Goal: Transaction & Acquisition: Purchase product/service

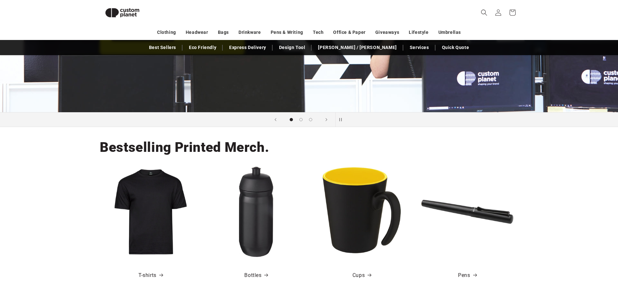
scroll to position [156, 0]
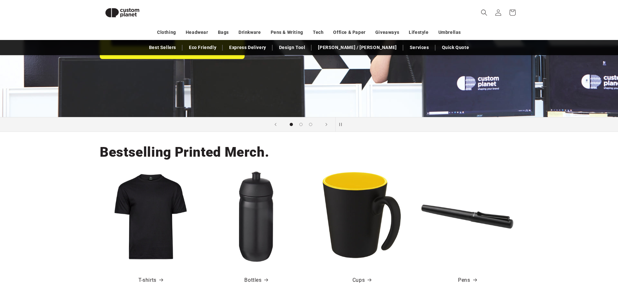
click at [256, 150] on h2 "Bestselling Printed Merch." at bounding box center [184, 151] width 169 height 17
click at [231, 164] on div "Bestselling Printed Merch. T-shirts Bottles Cups Pens" at bounding box center [309, 212] width 451 height 161
click at [229, 155] on h2 "Bestselling Printed Merch." at bounding box center [184, 151] width 169 height 17
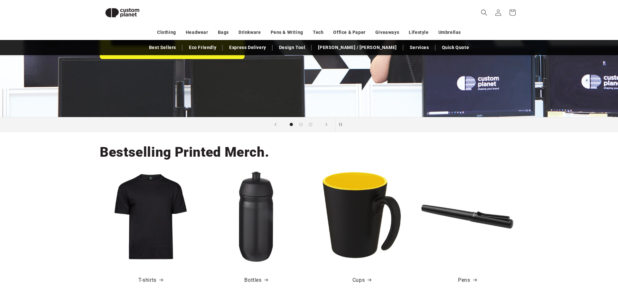
click at [229, 155] on h2 "Bestselling Printed Merch." at bounding box center [184, 151] width 169 height 17
click at [227, 166] on div "Bestselling Printed Merch. T-shirts Bottles Cups Pens" at bounding box center [309, 212] width 451 height 161
click at [228, 151] on h2 "Bestselling Printed Merch." at bounding box center [184, 151] width 169 height 17
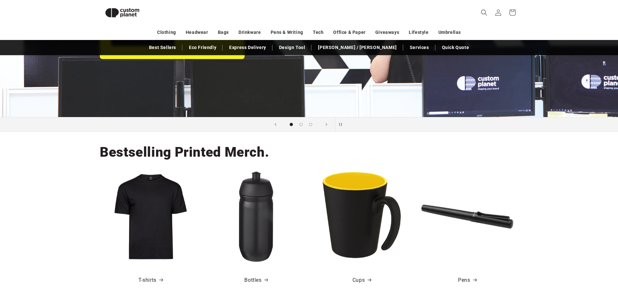
click at [228, 151] on h2 "Bestselling Printed Merch." at bounding box center [184, 151] width 169 height 17
click at [228, 165] on div "Bestselling Printed Merch. T-shirts Bottles Cups Pens" at bounding box center [309, 212] width 451 height 161
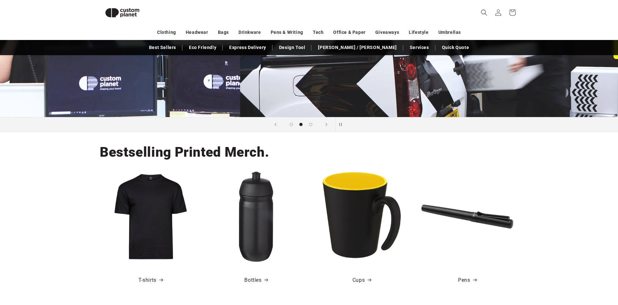
click at [217, 153] on h2 "Bestselling Printed Merch." at bounding box center [184, 151] width 169 height 17
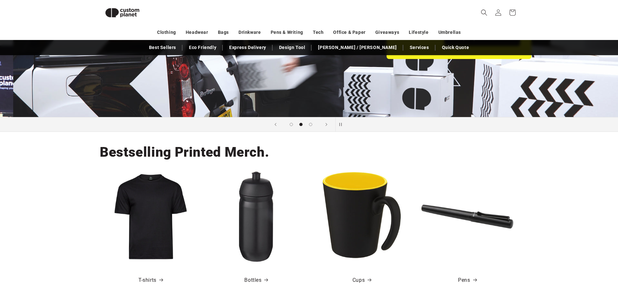
click at [217, 153] on h2 "Bestselling Printed Merch." at bounding box center [184, 151] width 169 height 17
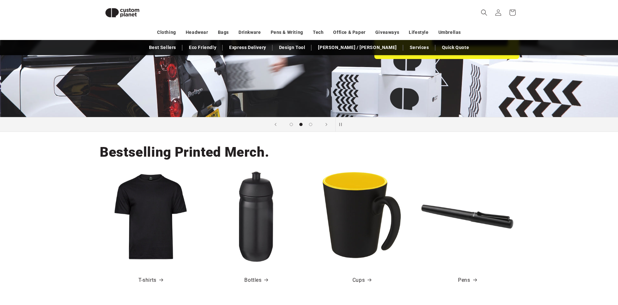
click at [217, 153] on h2 "Bestselling Printed Merch." at bounding box center [184, 151] width 169 height 17
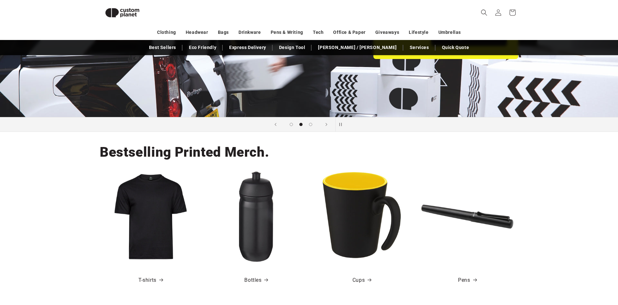
click at [219, 164] on div "Bestselling Printed Merch. T-shirts Bottles Cups Pens" at bounding box center [309, 212] width 451 height 161
click at [221, 149] on h2 "Bestselling Printed Merch." at bounding box center [184, 151] width 169 height 17
click at [218, 167] on div "Bestselling Printed Merch. T-shirts Bottles Cups Pens" at bounding box center [309, 212] width 451 height 161
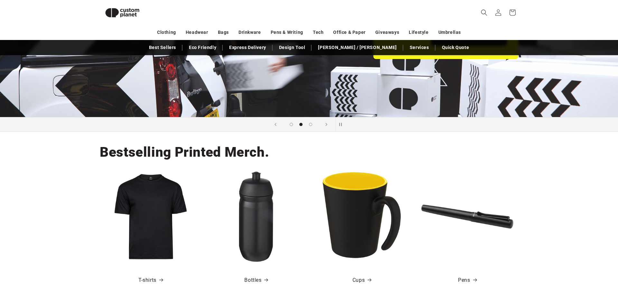
click at [217, 153] on h2 "Bestselling Printed Merch." at bounding box center [184, 151] width 169 height 17
click at [334, 218] on img at bounding box center [362, 216] width 92 height 92
click at [359, 283] on link "Cups" at bounding box center [362, 279] width 19 height 9
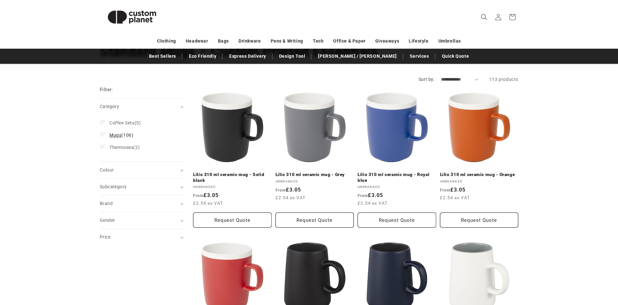
scroll to position [66, 0]
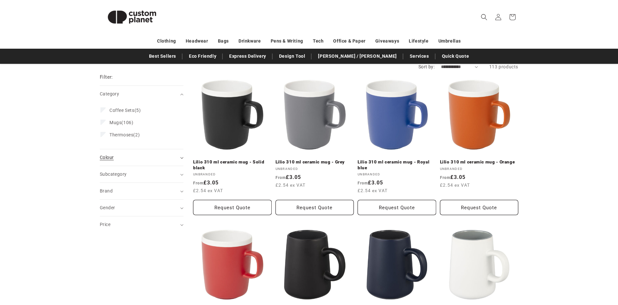
click at [124, 159] on div "Colour (0)" at bounding box center [139, 157] width 78 height 7
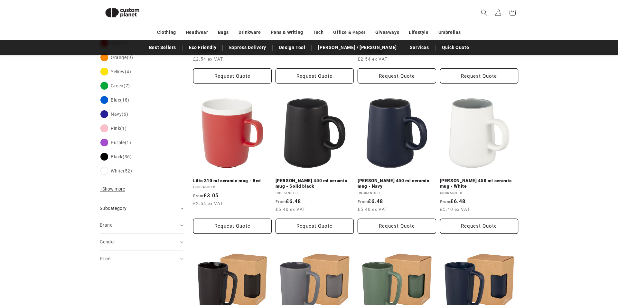
scroll to position [188, 0]
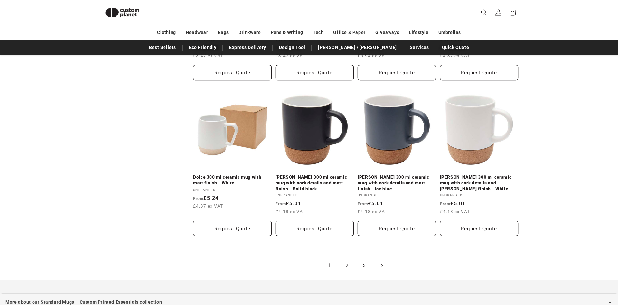
scroll to position [697, 0]
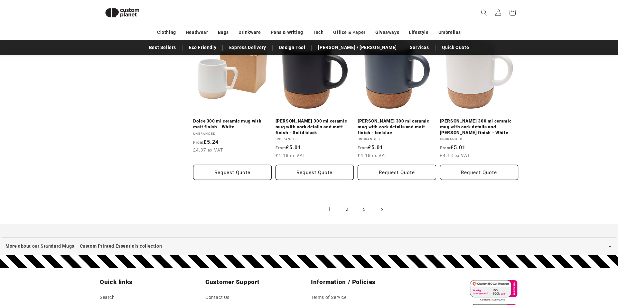
click at [348, 202] on link "2" at bounding box center [347, 209] width 14 height 14
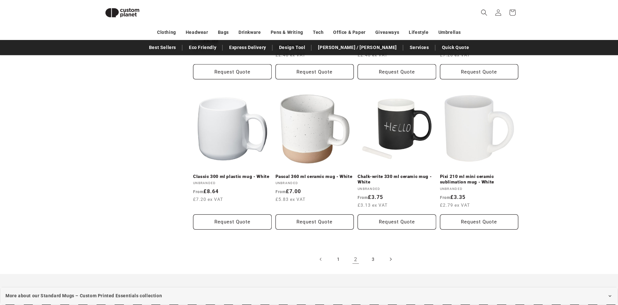
scroll to position [681, 0]
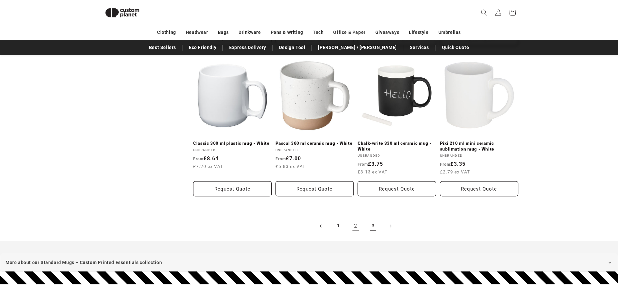
click at [373, 221] on link "3" at bounding box center [373, 226] width 14 height 14
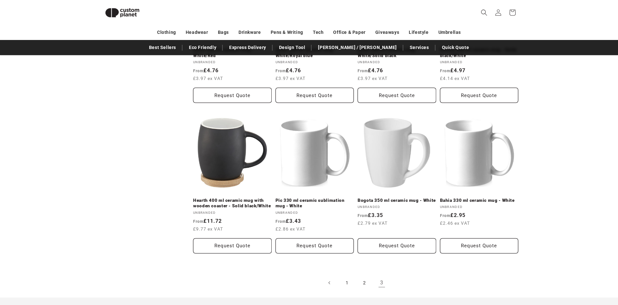
scroll to position [353, 0]
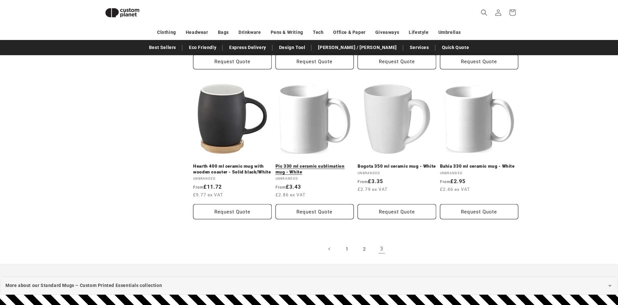
click at [293, 171] on link "Pic 330 ml ceramic sublimation mug - White" at bounding box center [315, 168] width 79 height 11
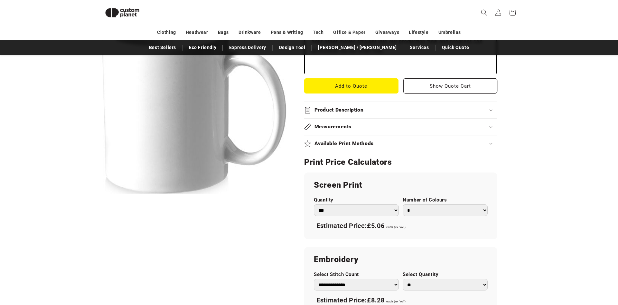
scroll to position [254, 0]
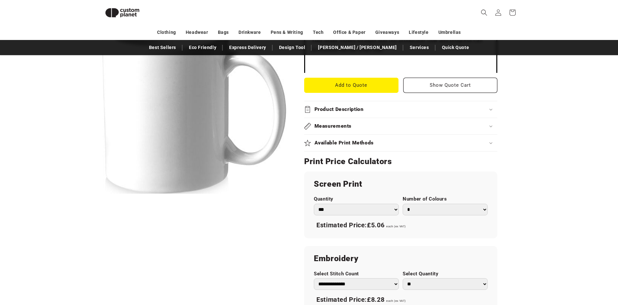
click at [314, 203] on select "*** *** *** **** **** **** ***** *****" at bounding box center [356, 209] width 85 height 12
click option "***" at bounding box center [0, 0] width 0 height 0
click at [314, 203] on select "*** *** *** **** **** **** ***** *****" at bounding box center [356, 209] width 85 height 12
click option "***" at bounding box center [0, 0] width 0 height 0
click at [314, 203] on select "*** *** *** **** **** **** ***** *****" at bounding box center [356, 209] width 85 height 12
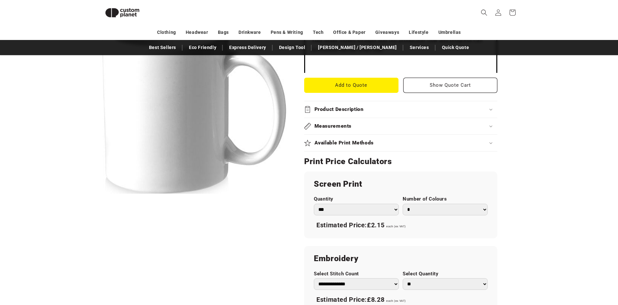
select select "**"
click option "***" at bounding box center [0, 0] width 0 height 0
click at [403, 203] on select "* * * * * * *" at bounding box center [445, 209] width 85 height 12
click option "*" at bounding box center [0, 0] width 0 height 0
click at [403, 203] on select "* * * * * * *" at bounding box center [445, 209] width 85 height 12
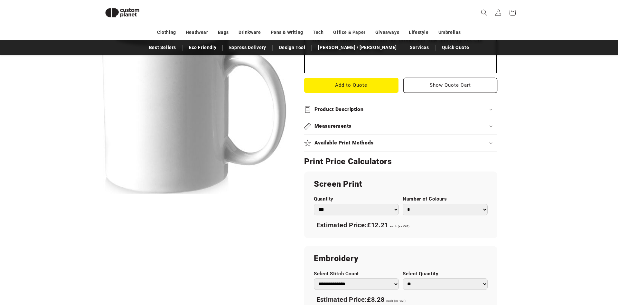
select select "*"
click option "*" at bounding box center [0, 0] width 0 height 0
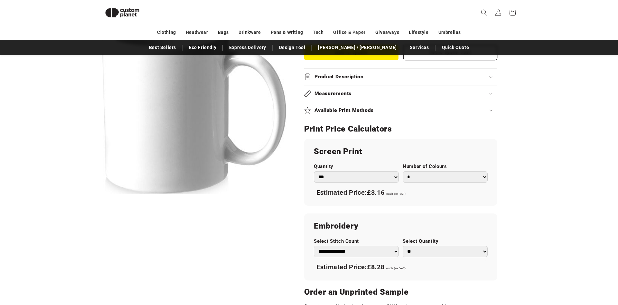
scroll to position [188, 0]
